Goal: Information Seeking & Learning: Compare options

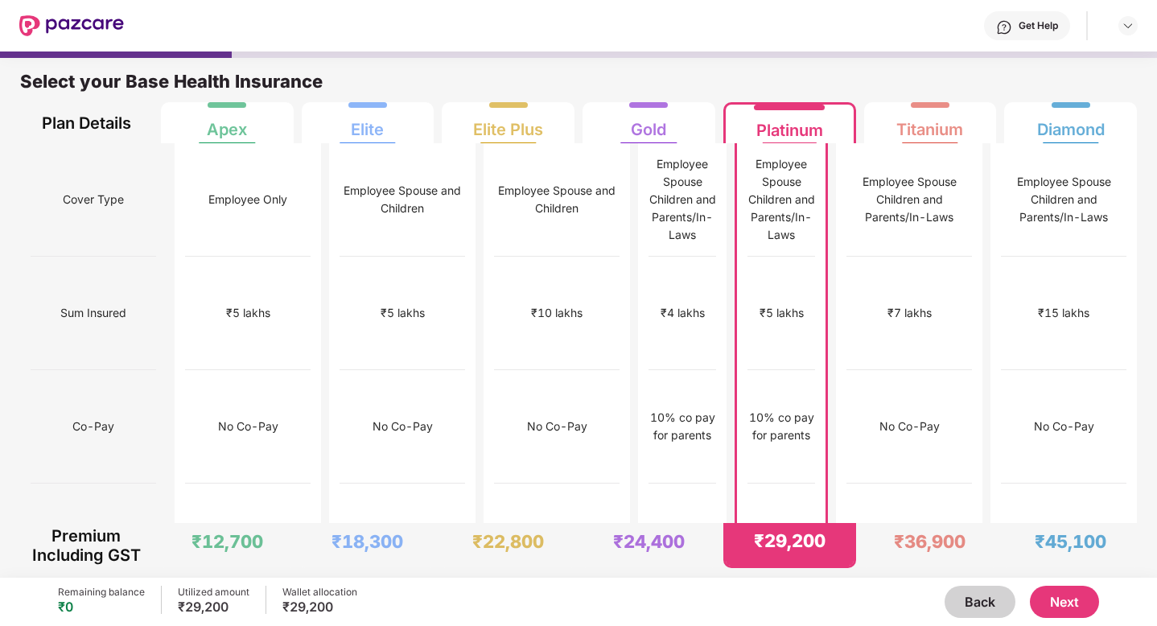
scroll to position [1572, 0]
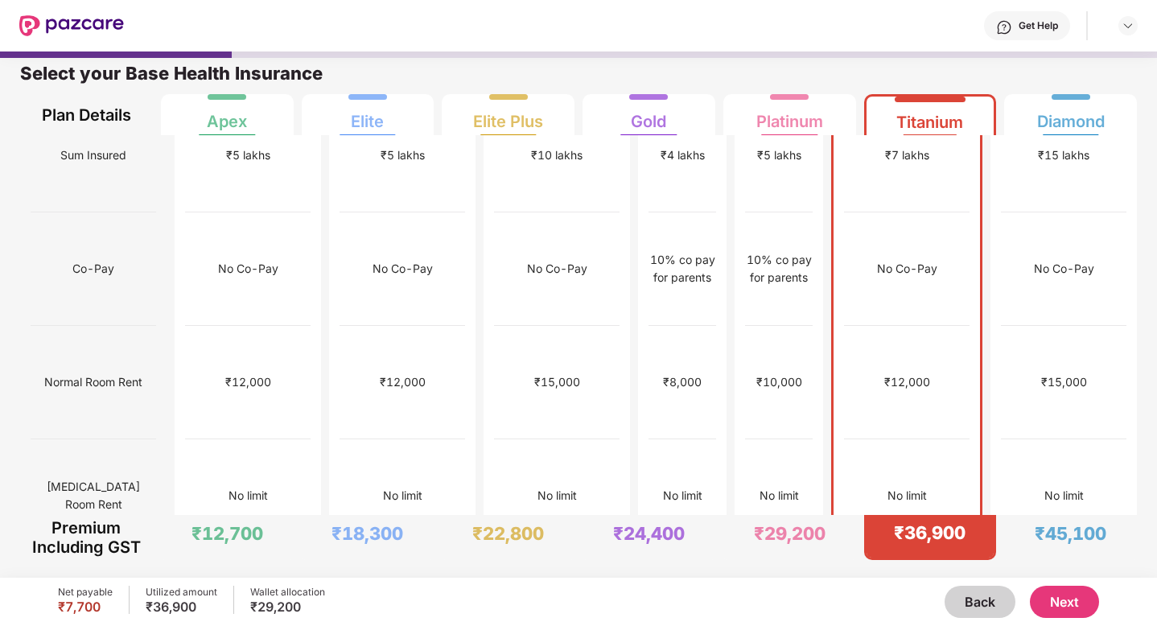
scroll to position [0, 0]
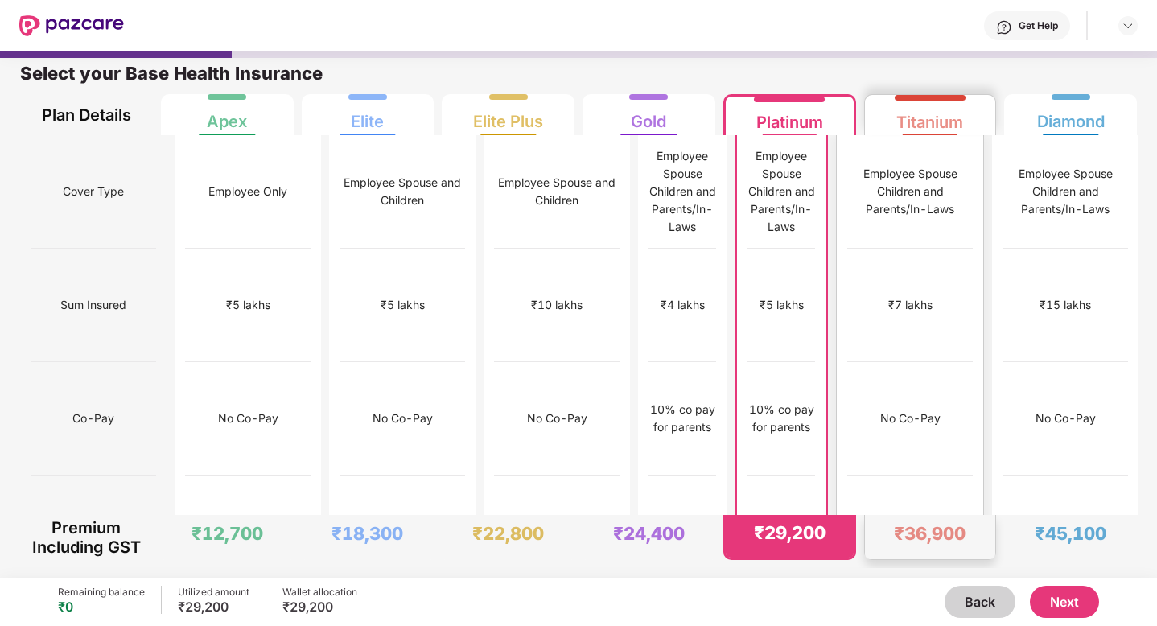
click at [938, 476] on div "₹12,000" at bounding box center [910, 532] width 126 height 113
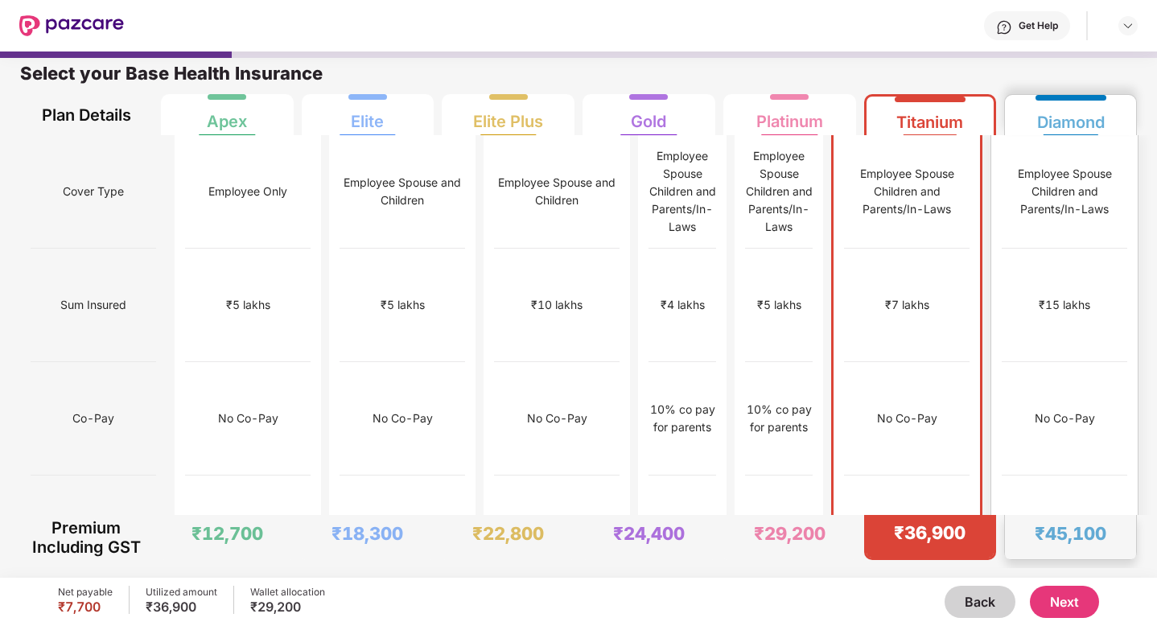
click at [1027, 362] on div "No Co-Pay" at bounding box center [1065, 418] width 126 height 113
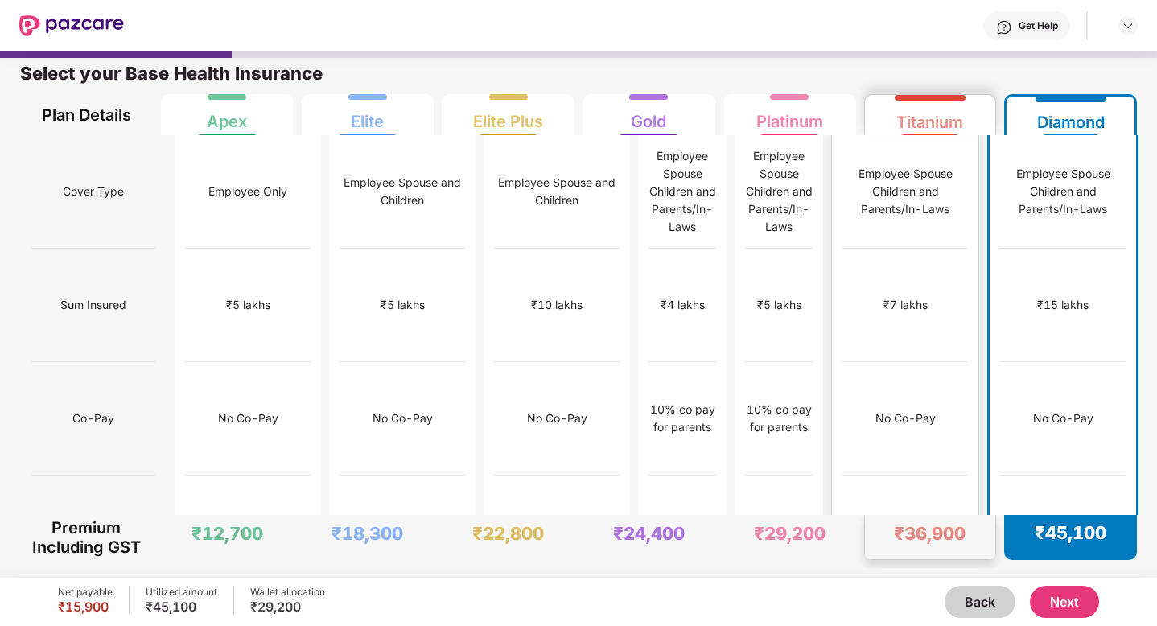
click at [957, 362] on div "No Co-Pay" at bounding box center [906, 418] width 126 height 113
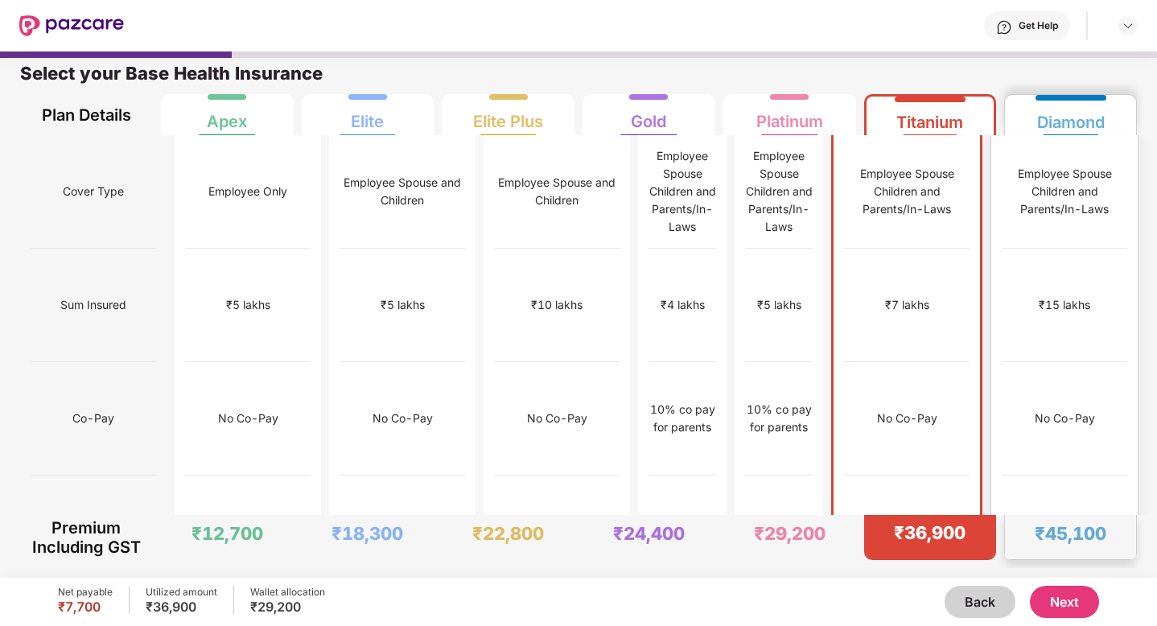
click at [1040, 476] on div "₹15,000" at bounding box center [1065, 532] width 126 height 113
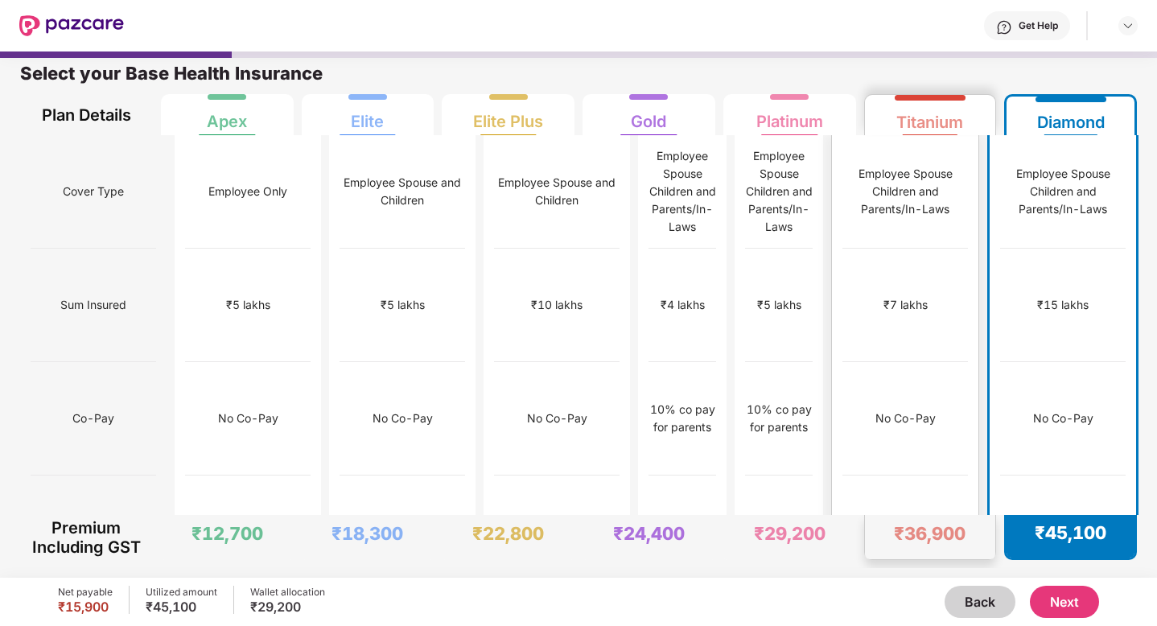
click at [945, 476] on div "₹12,000" at bounding box center [906, 532] width 126 height 113
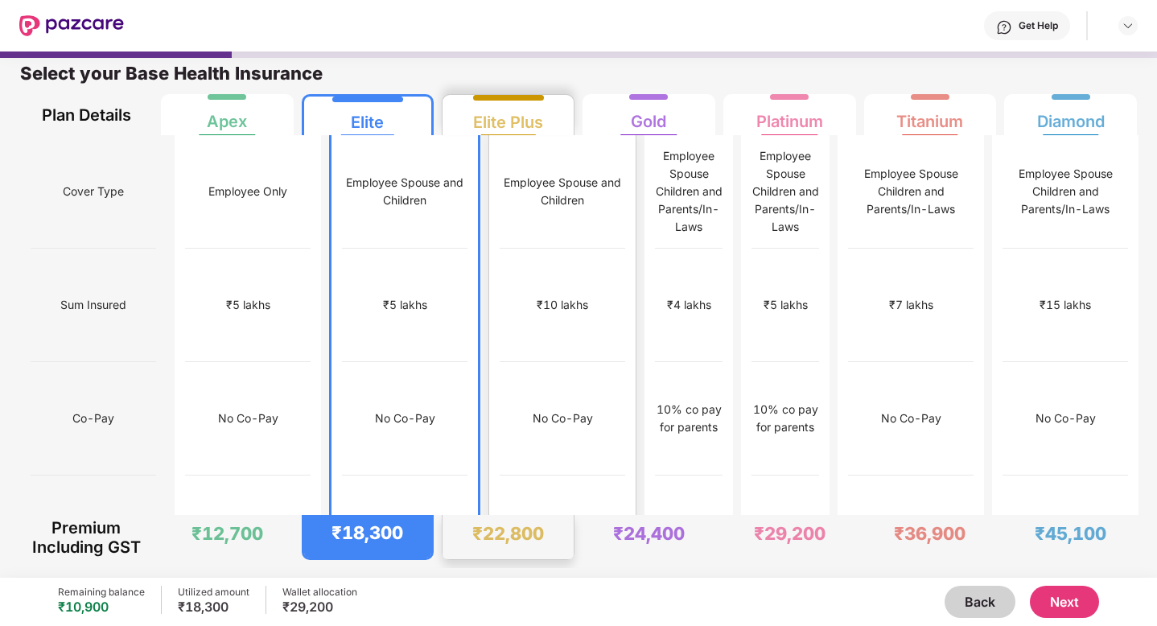
click at [523, 385] on div "No Co-Pay" at bounding box center [563, 418] width 126 height 113
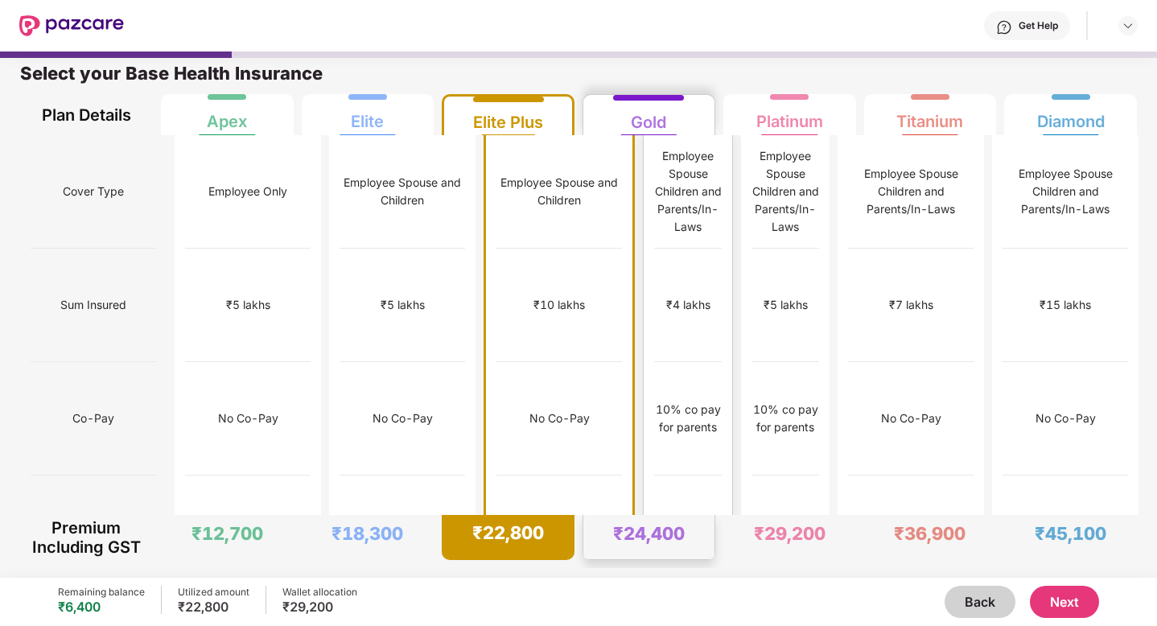
click at [654, 476] on div "₹8,000" at bounding box center [688, 532] width 68 height 113
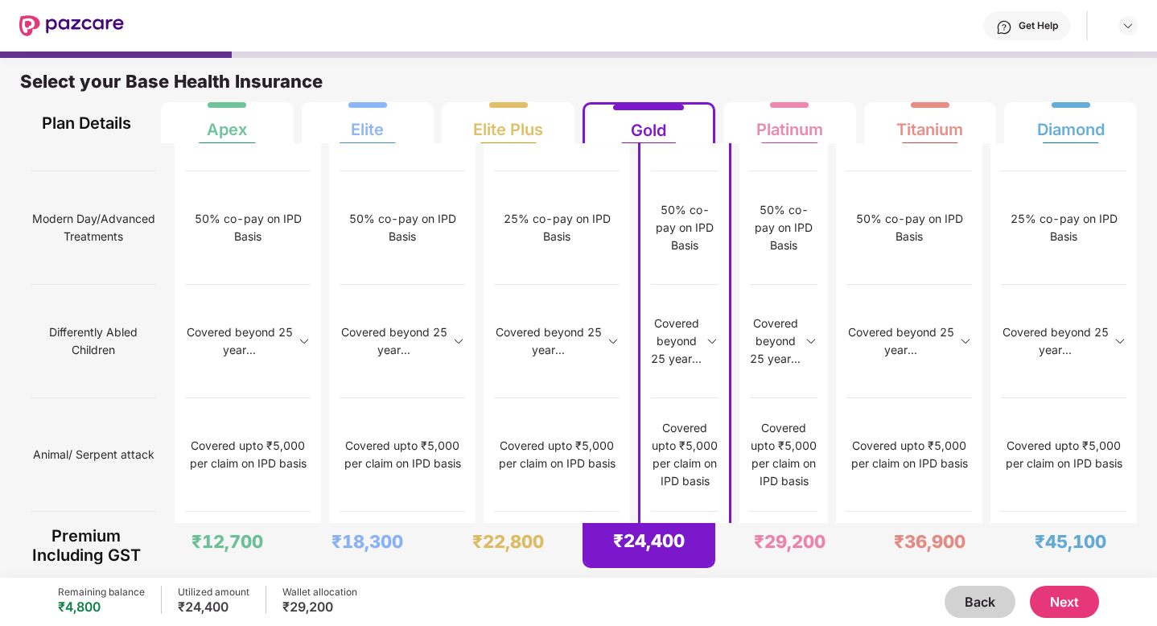
scroll to position [8, 0]
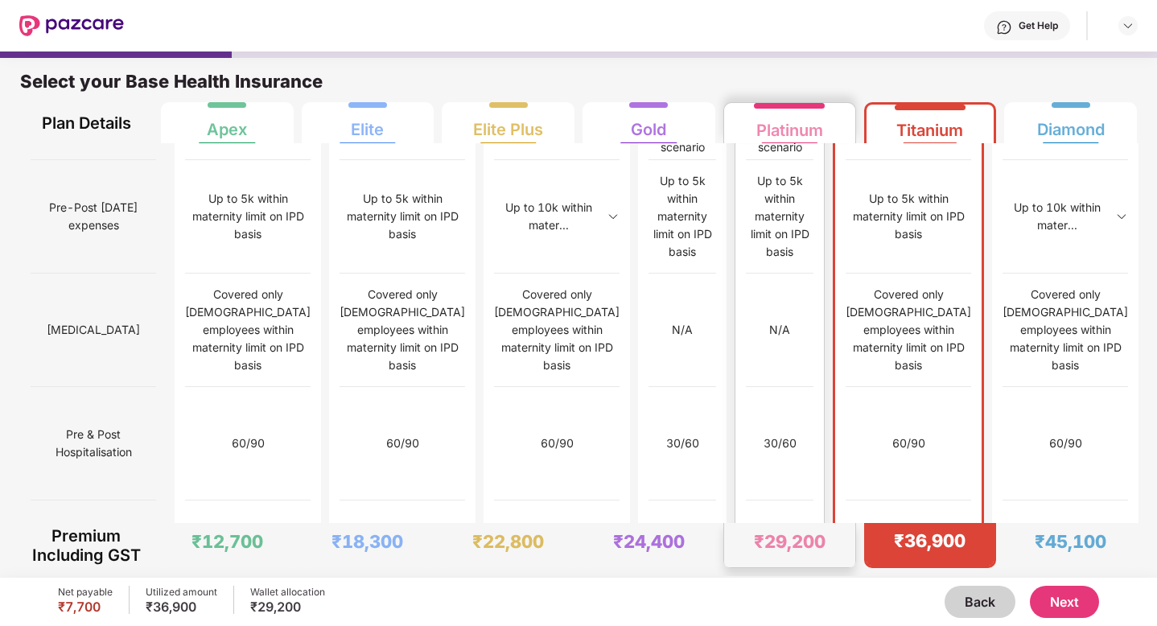
scroll to position [8, 0]
